Goal: Task Accomplishment & Management: Use online tool/utility

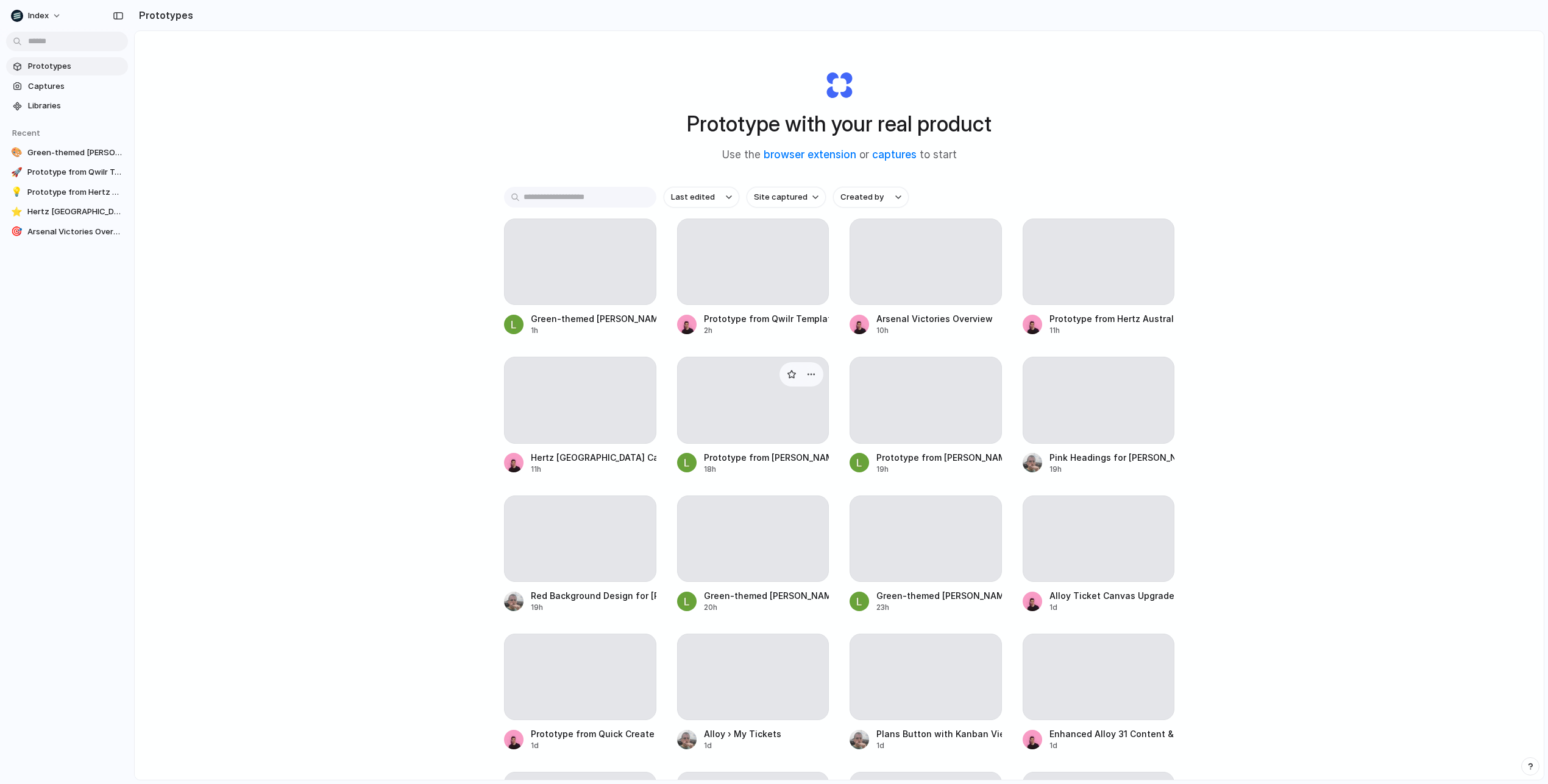
click at [775, 384] on div at bounding box center [753, 400] width 153 height 87
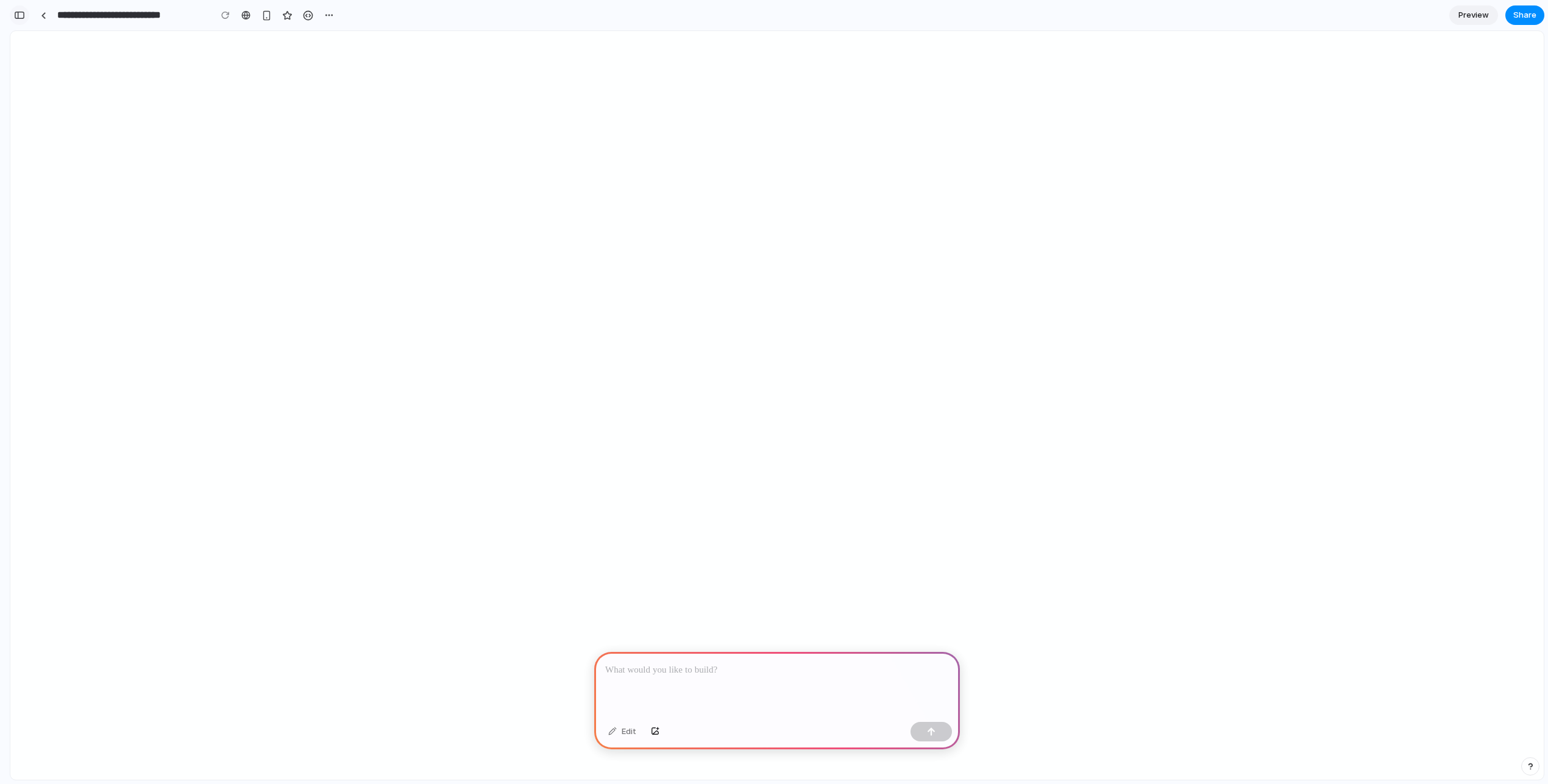
click at [23, 14] on div "button" at bounding box center [20, 14] width 11 height 8
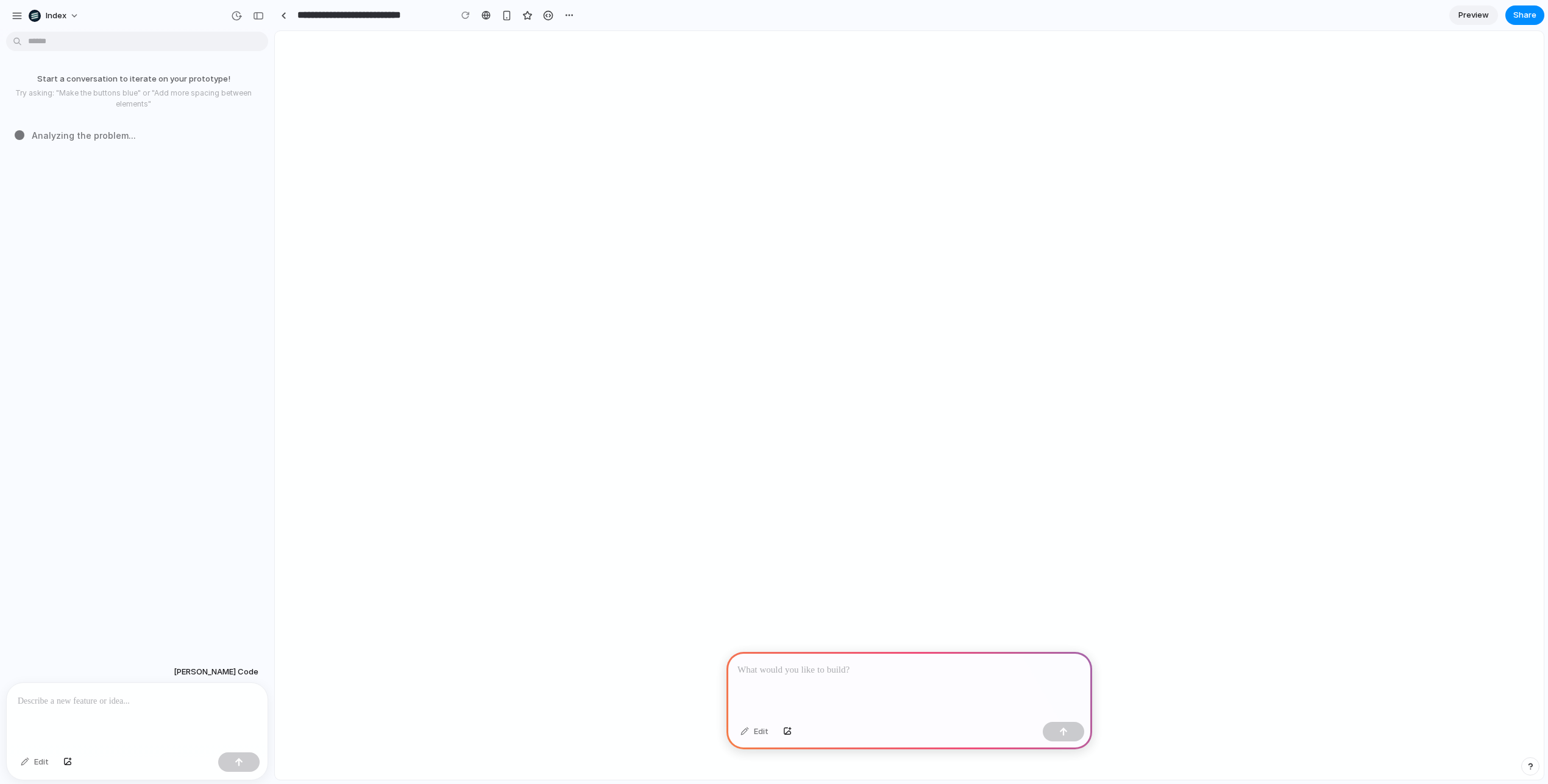
click at [119, 701] on p at bounding box center [137, 702] width 239 height 14
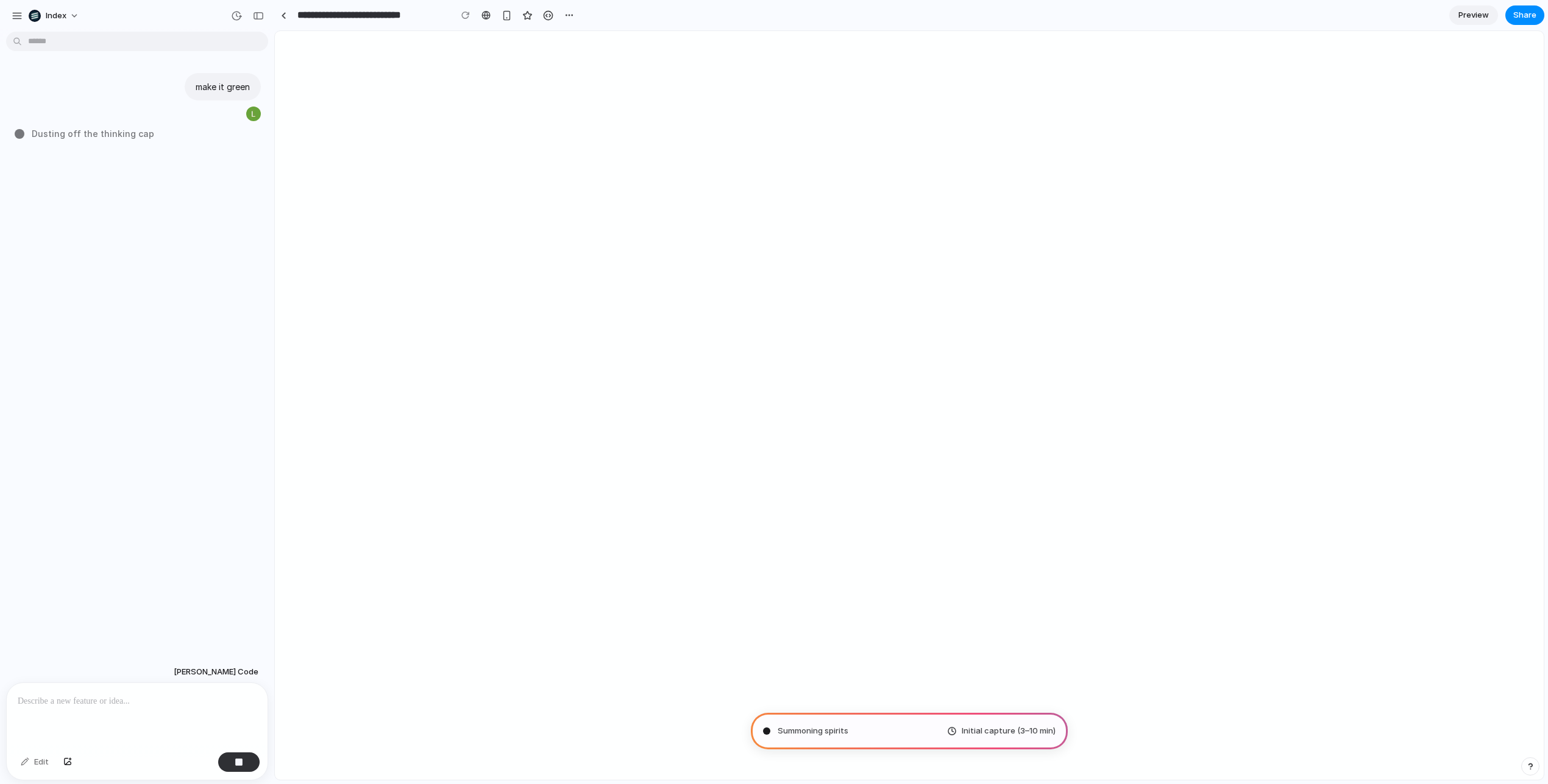
type input "**********"
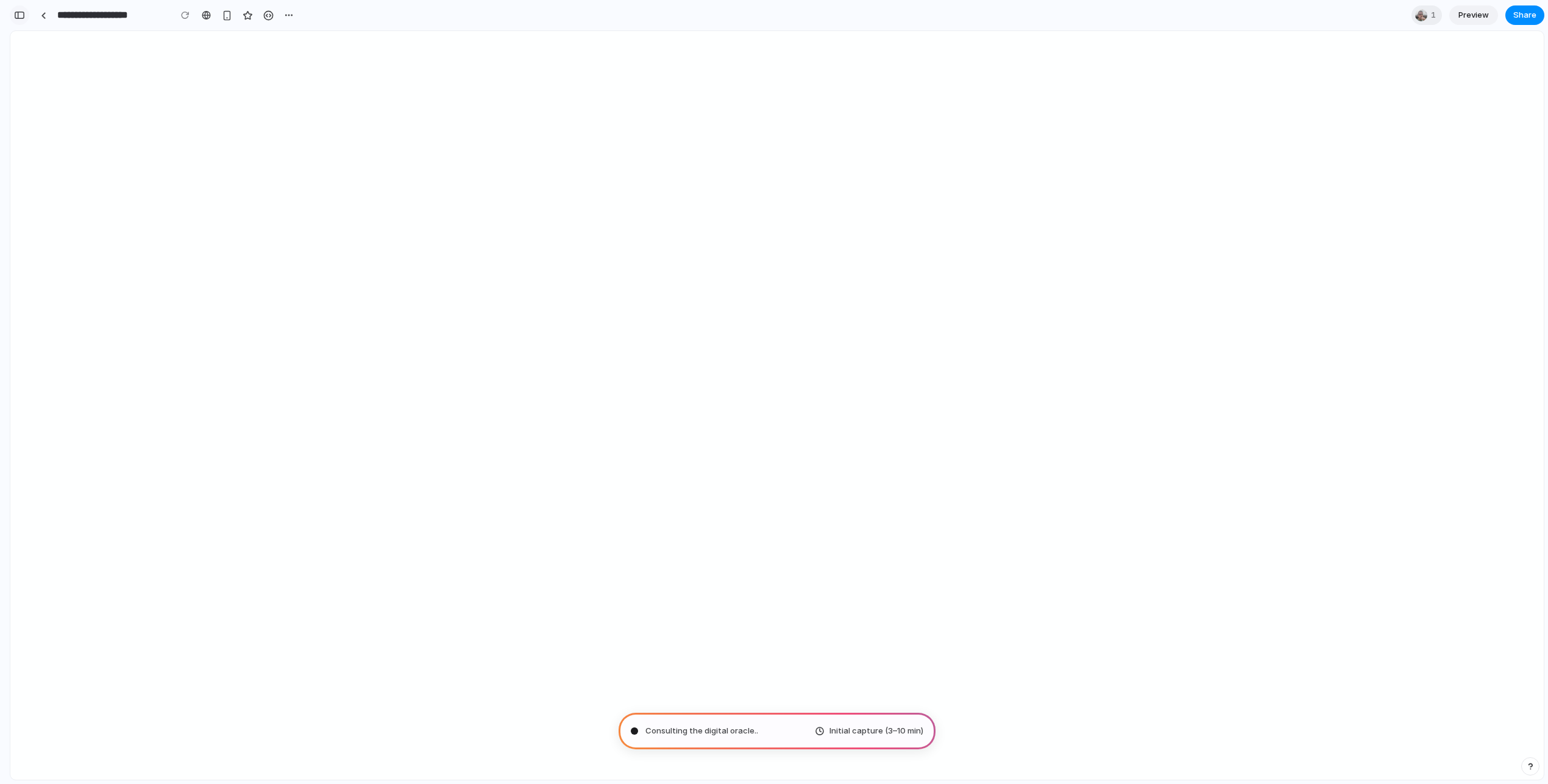
click at [22, 14] on div "button" at bounding box center [20, 14] width 11 height 8
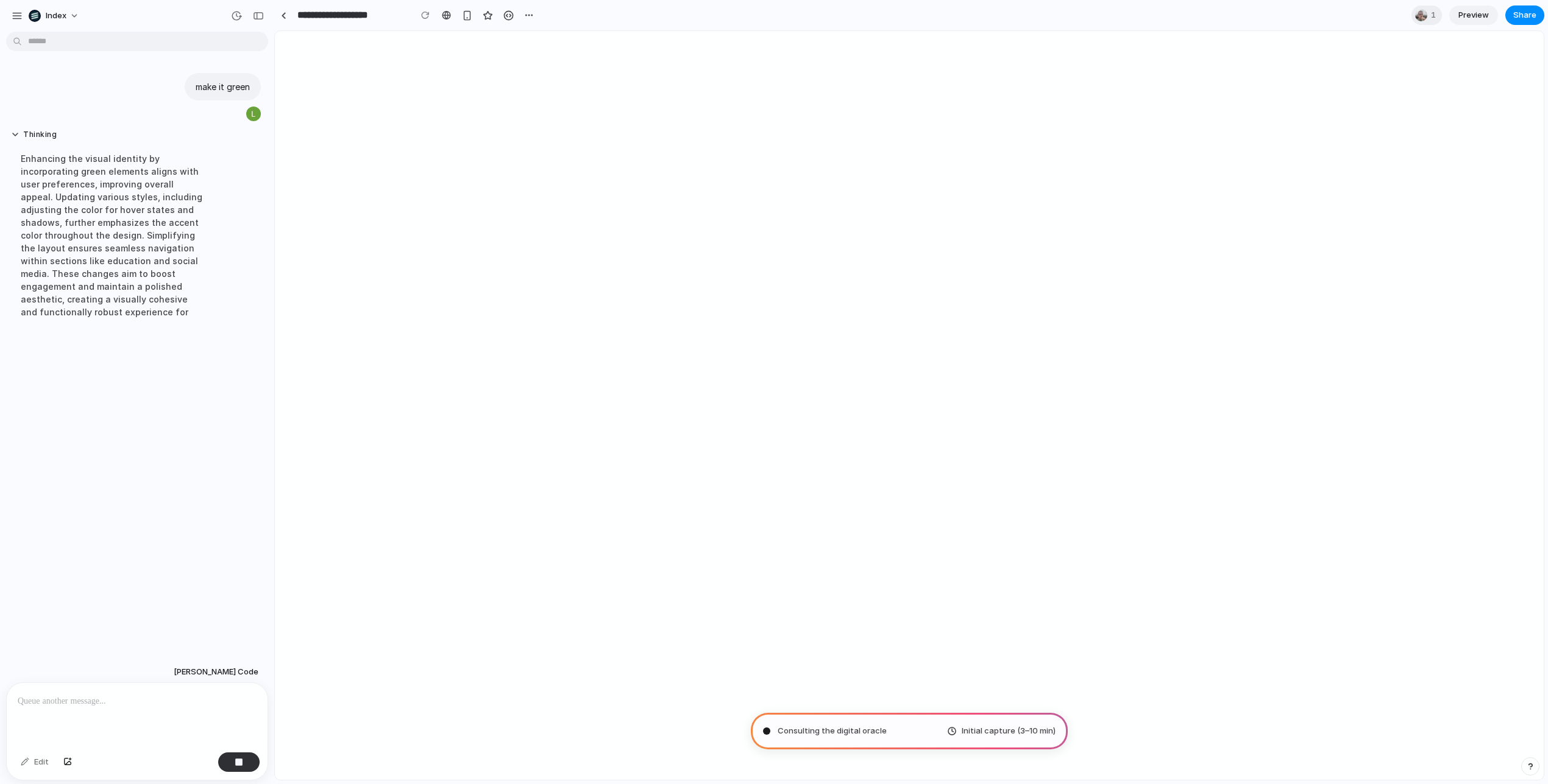
click at [136, 188] on div "Enhancing the visual identity by incorporating green elements aligns with user …" at bounding box center [112, 235] width 203 height 181
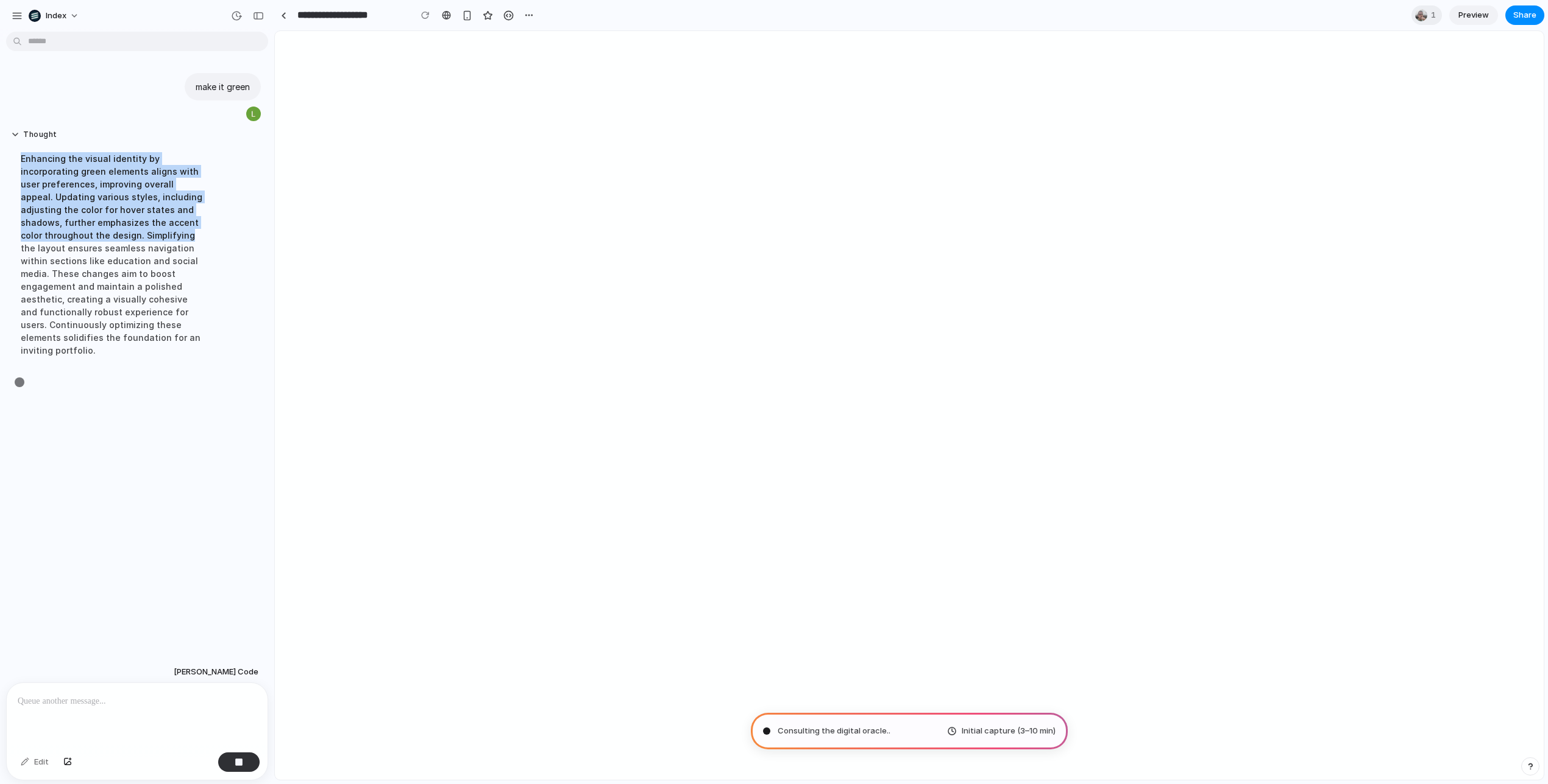
drag, startPoint x: 136, startPoint y: 188, endPoint x: 136, endPoint y: 242, distance: 54.0
click at [136, 242] on div "Enhancing the visual identity by incorporating green elements aligns with user …" at bounding box center [112, 254] width 203 height 219
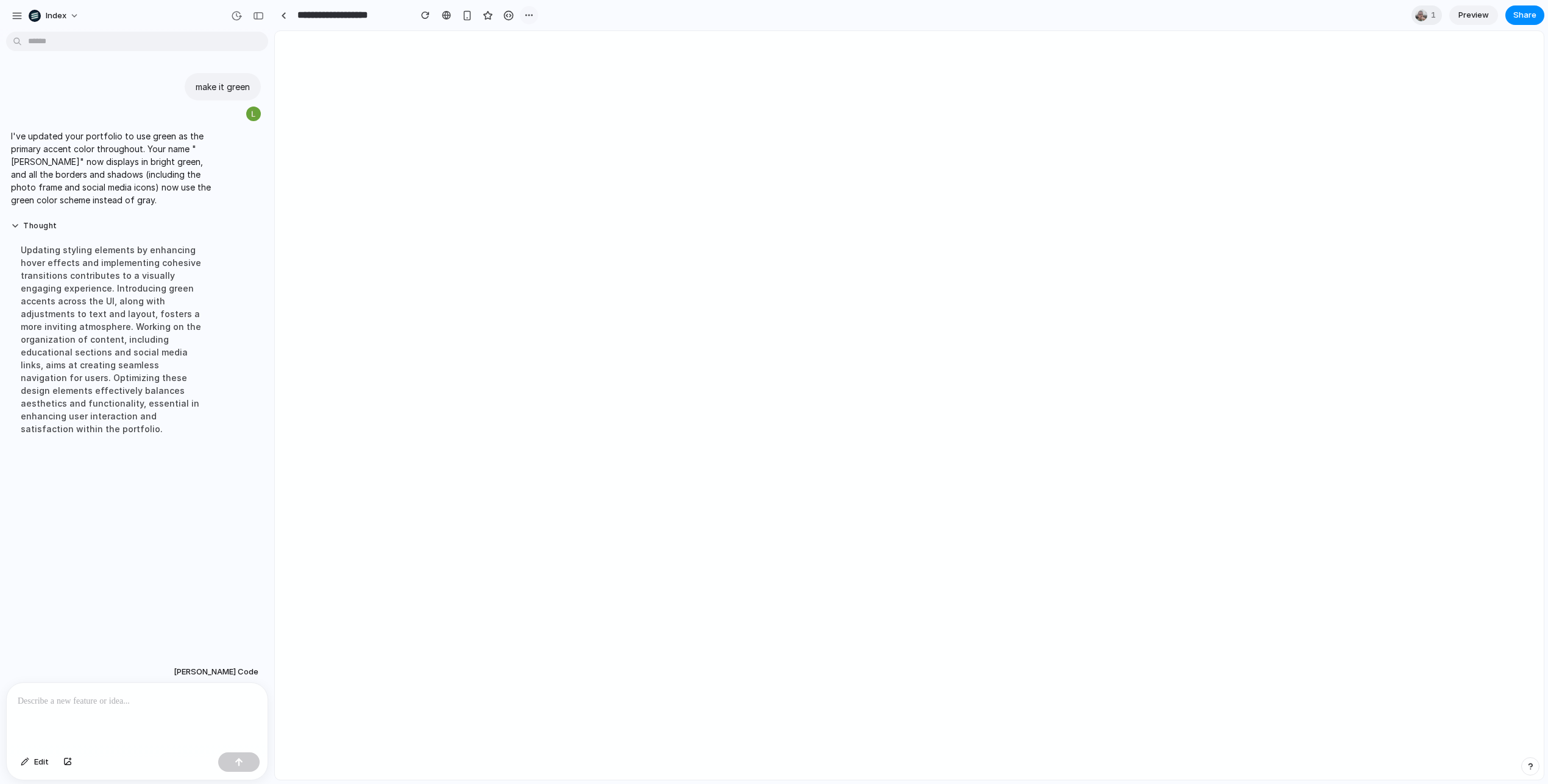
click at [529, 18] on div "button" at bounding box center [529, 14] width 10 height 10
click at [548, 42] on span "Duplicate" at bounding box center [559, 42] width 37 height 12
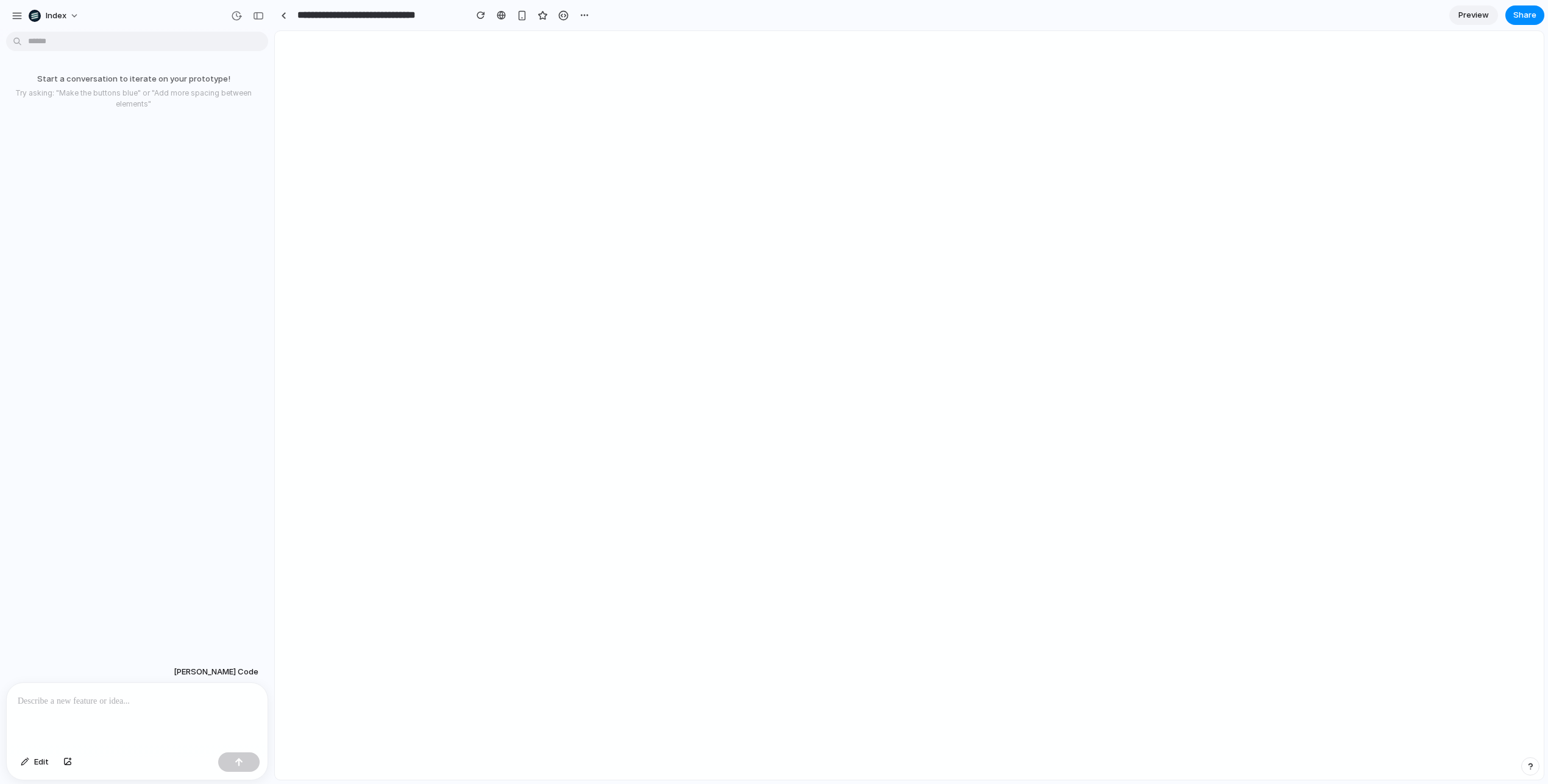
click at [143, 721] on div at bounding box center [136, 714] width 261 height 64
type input "**********"
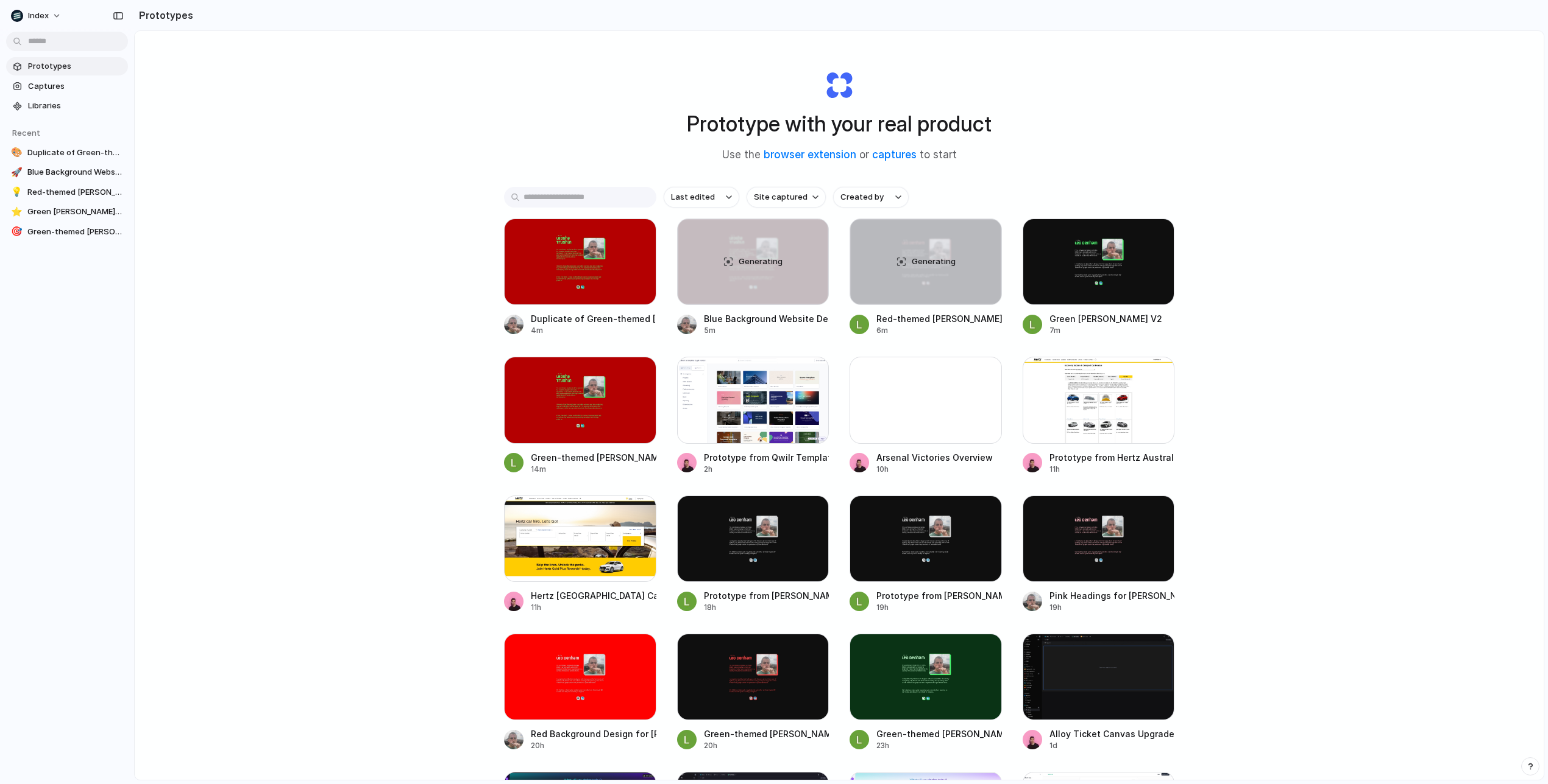
click at [321, 260] on div "Prototype with your real product Use the browser extension or captures to start…" at bounding box center [839, 437] width 1409 height 814
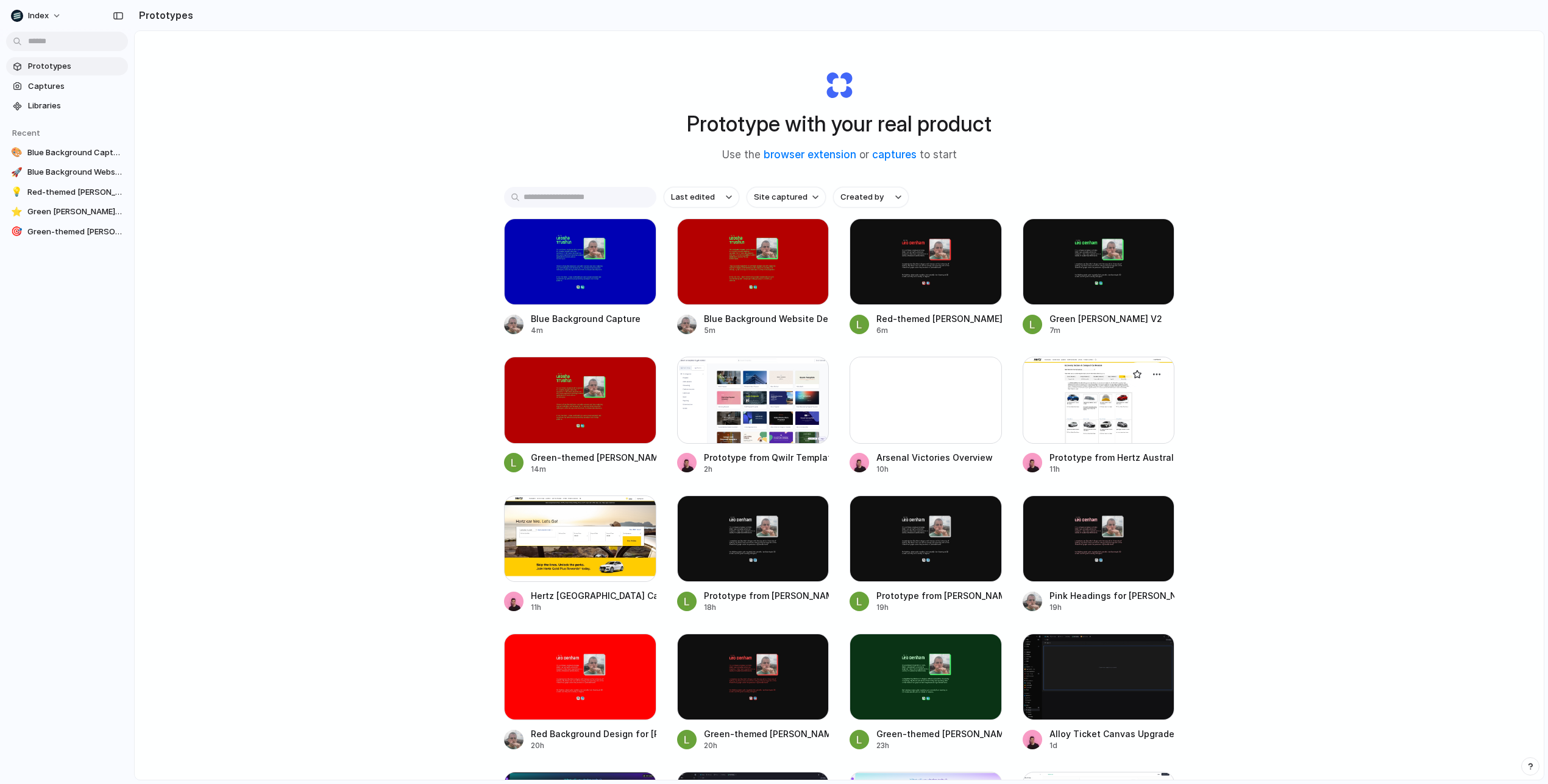
click at [1094, 422] on div at bounding box center [1098, 400] width 153 height 87
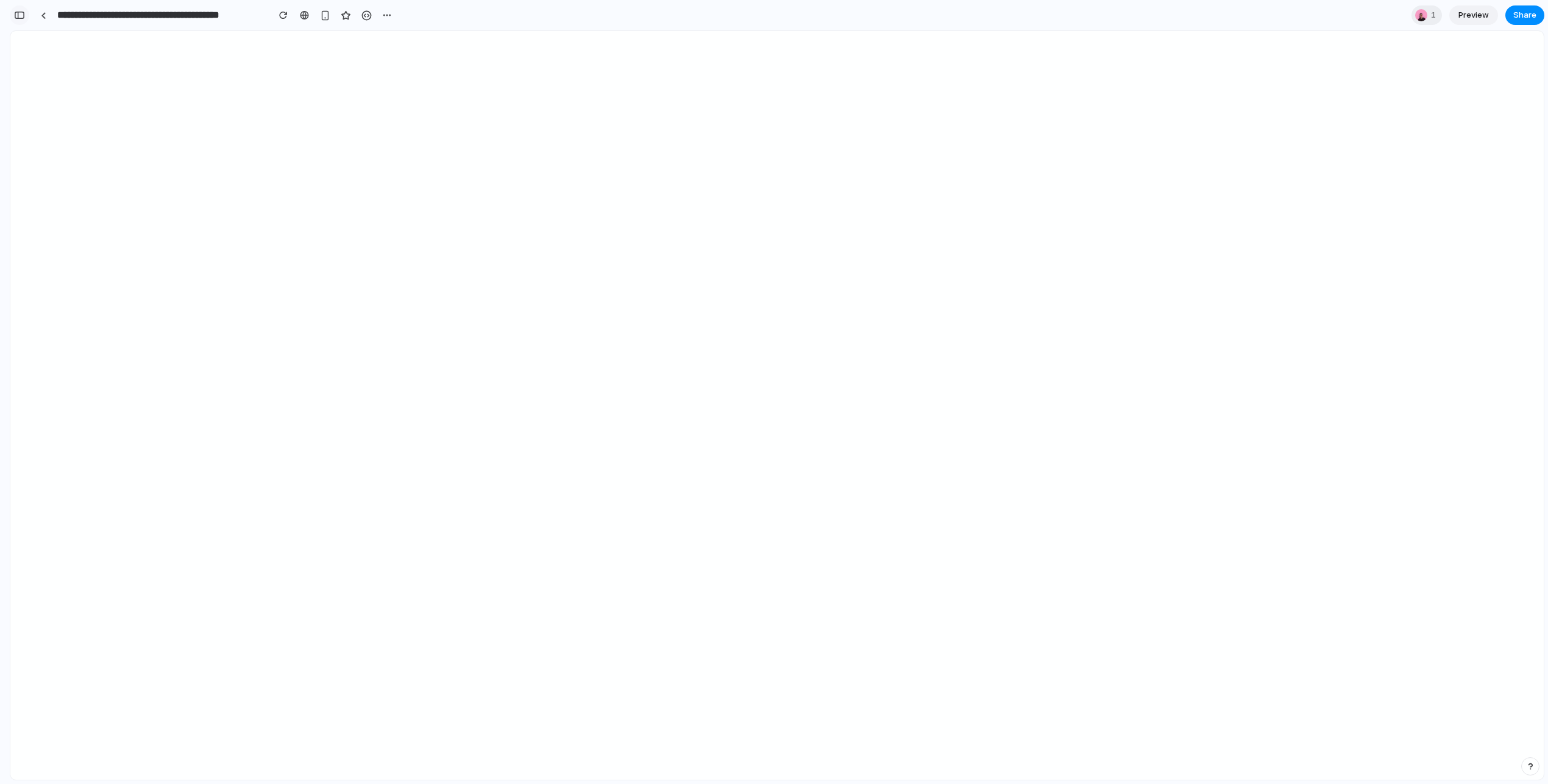
click at [19, 14] on div "button" at bounding box center [20, 14] width 11 height 8
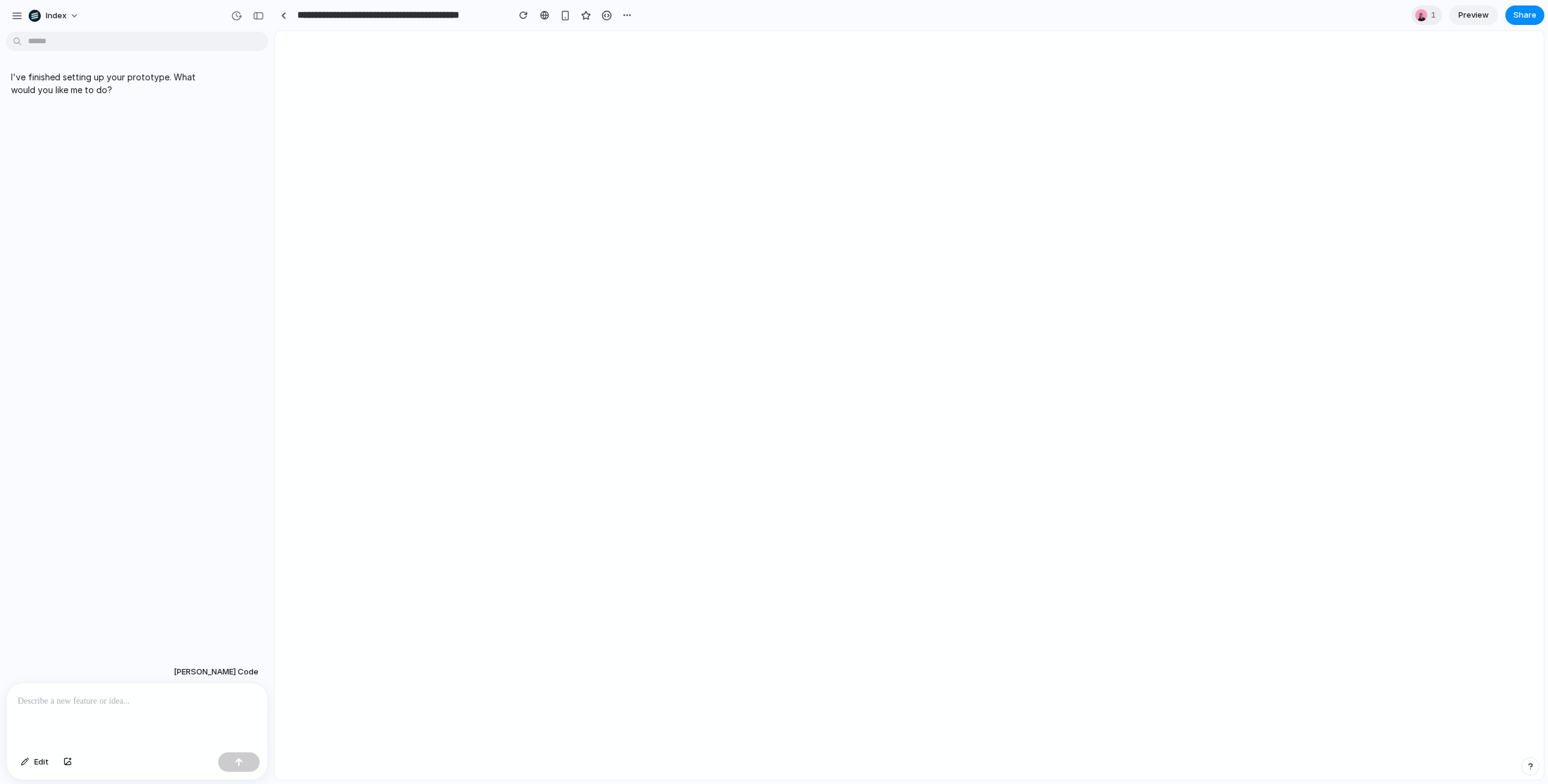
click at [183, 176] on div "I've finished setting up your prototype. What would you like me to do?" at bounding box center [133, 349] width 267 height 625
click at [285, 18] on div at bounding box center [284, 14] width 5 height 6
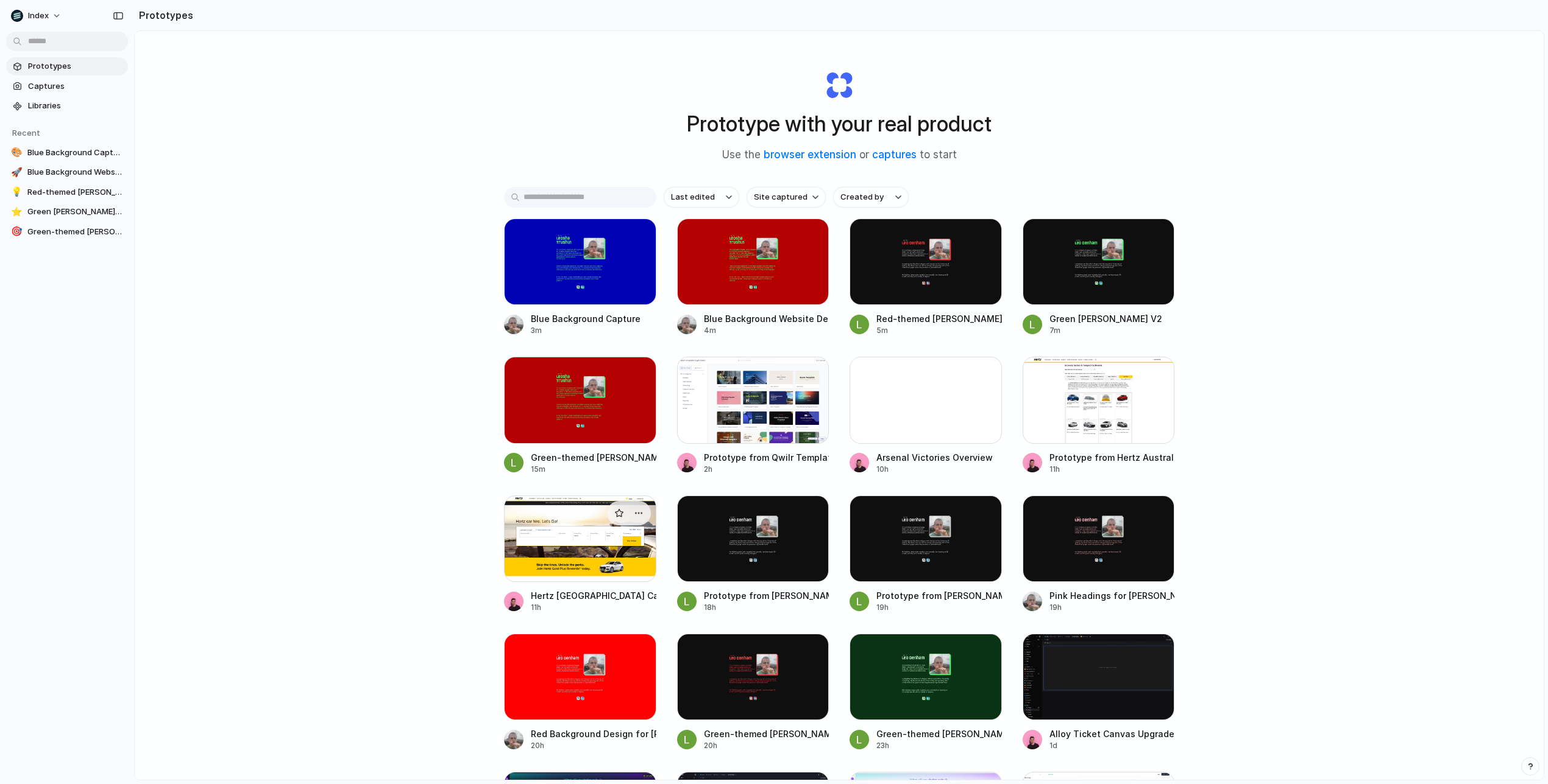
click at [583, 555] on div at bounding box center [580, 539] width 153 height 87
